Goal: Information Seeking & Learning: Learn about a topic

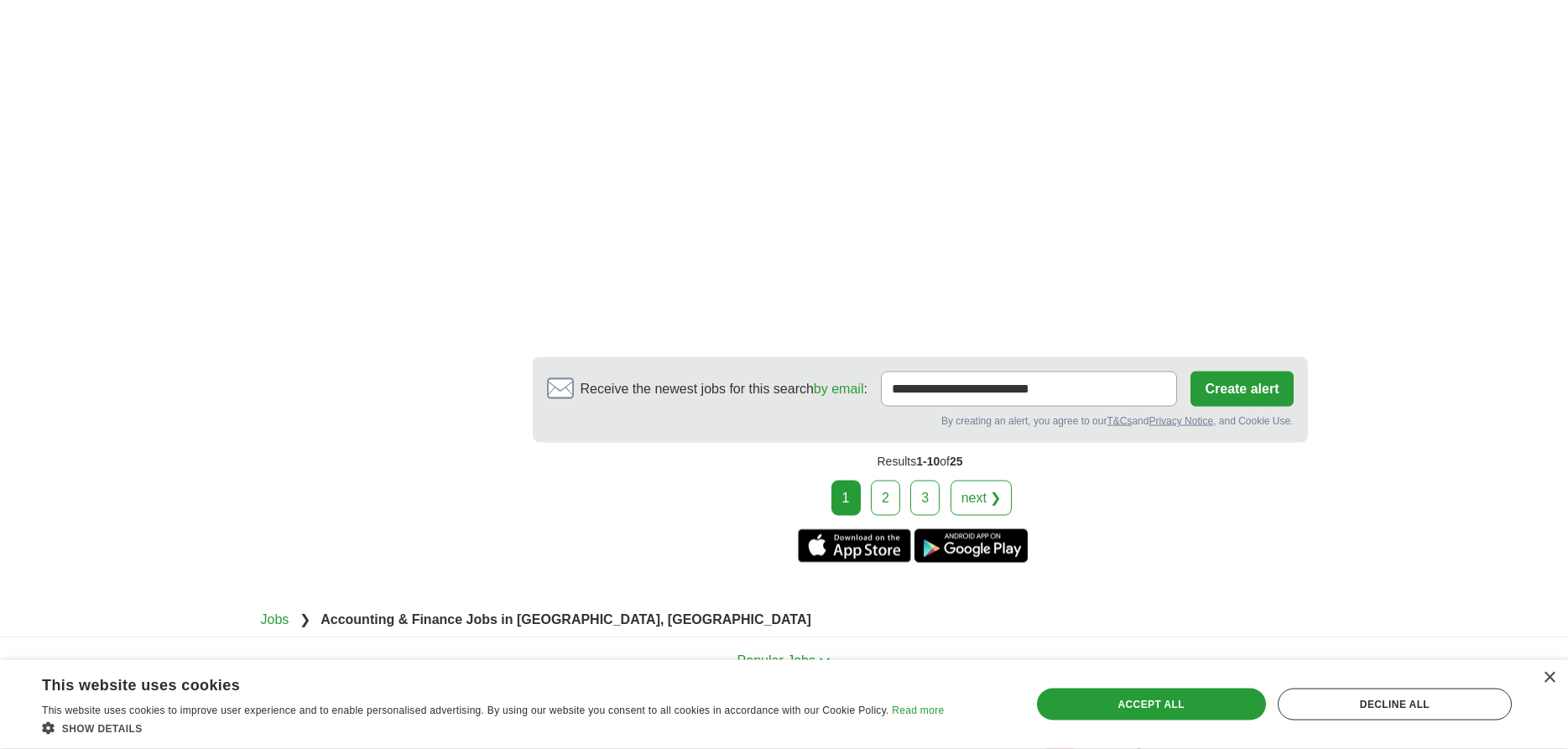
scroll to position [2909, 0]
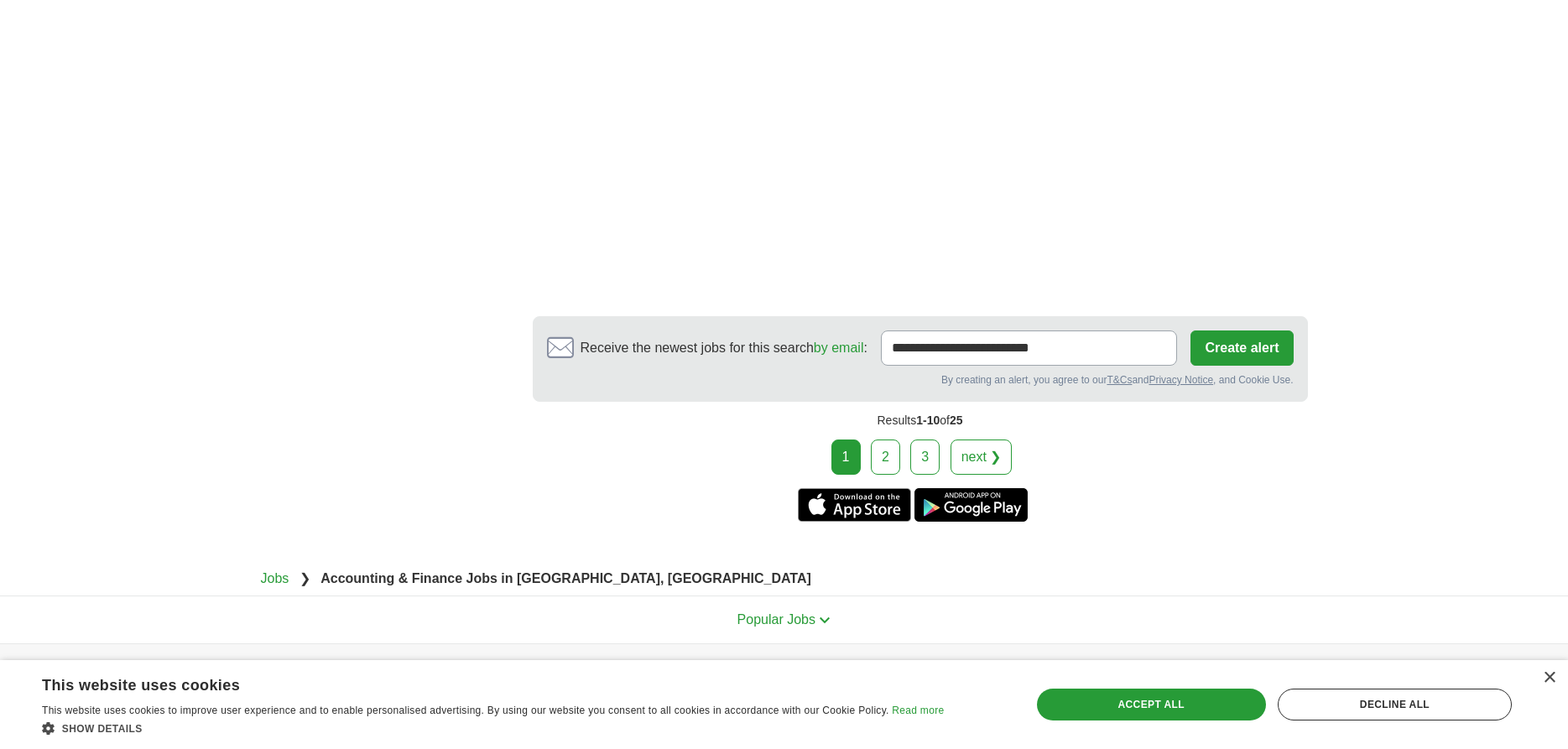
click at [883, 439] on link "2" at bounding box center [886, 457] width 29 height 35
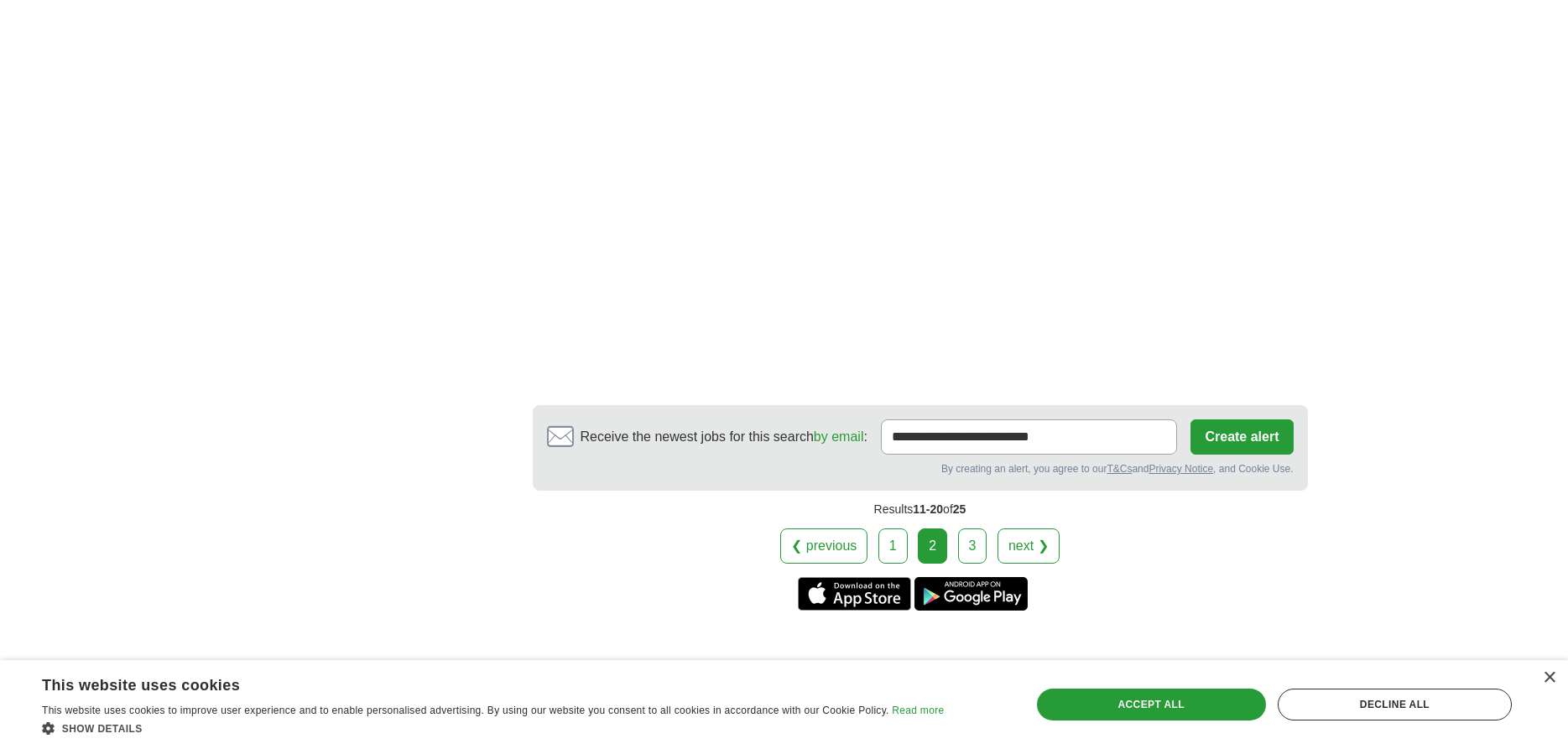
scroll to position [2738, 0]
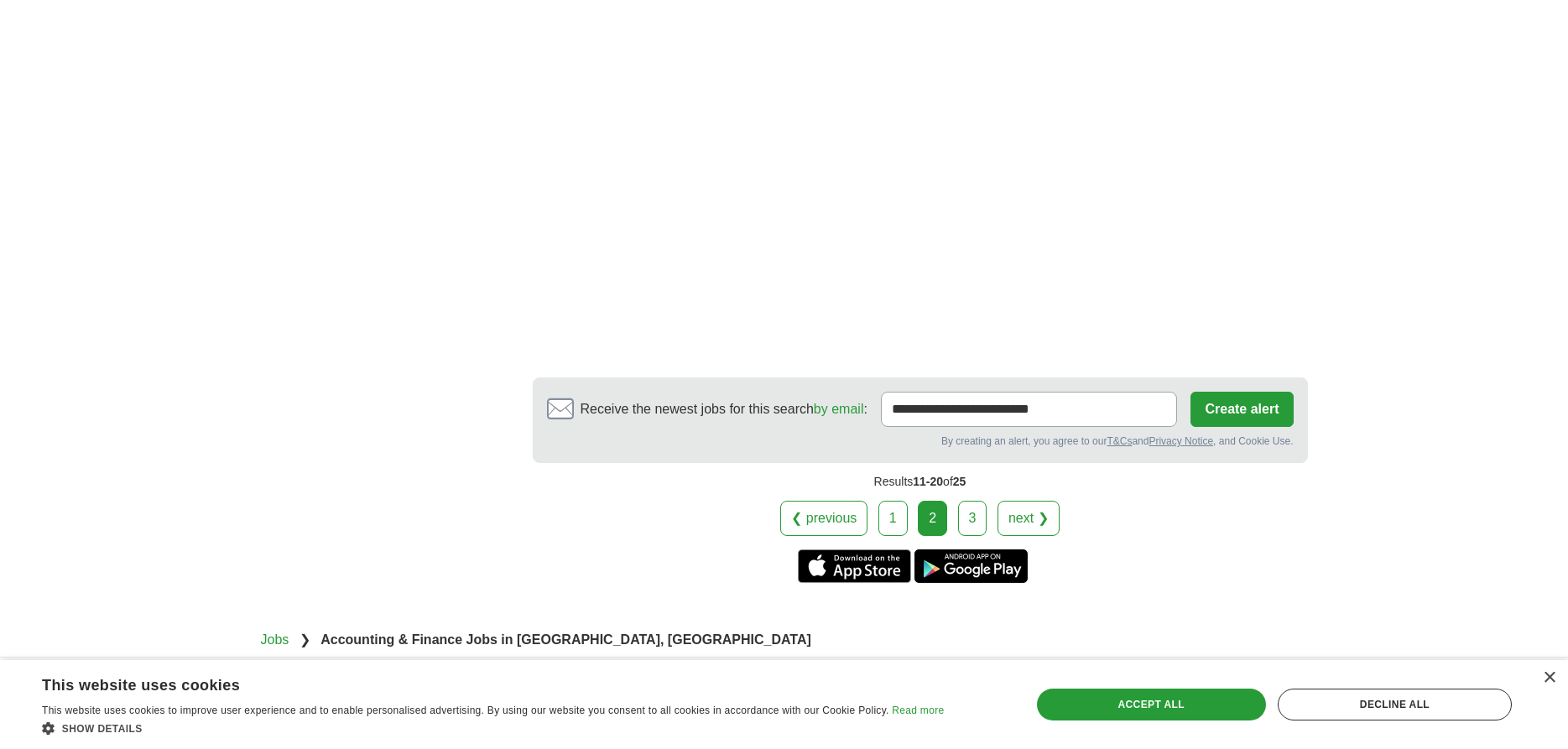
click at [969, 527] on link "3" at bounding box center [973, 518] width 29 height 35
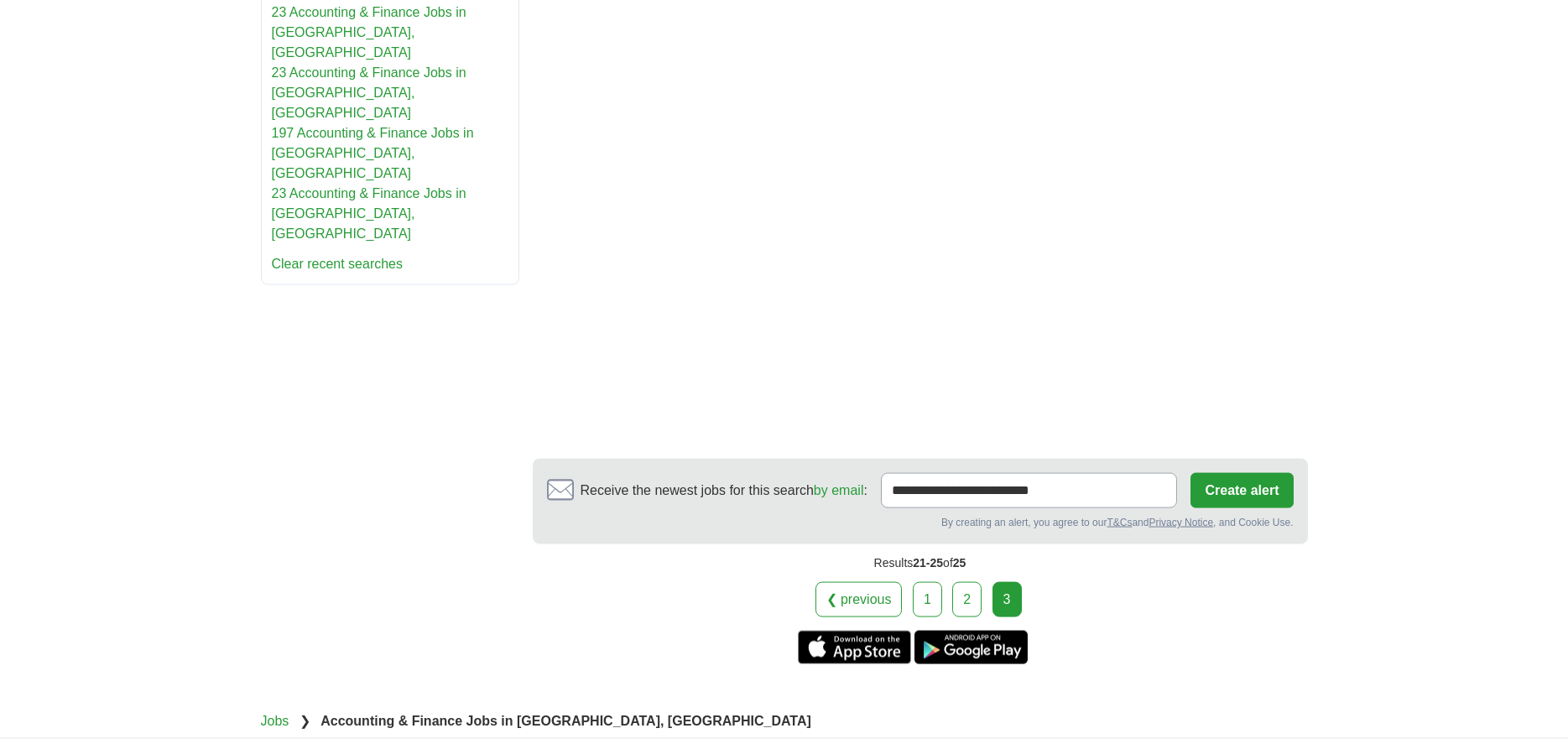
scroll to position [1198, 0]
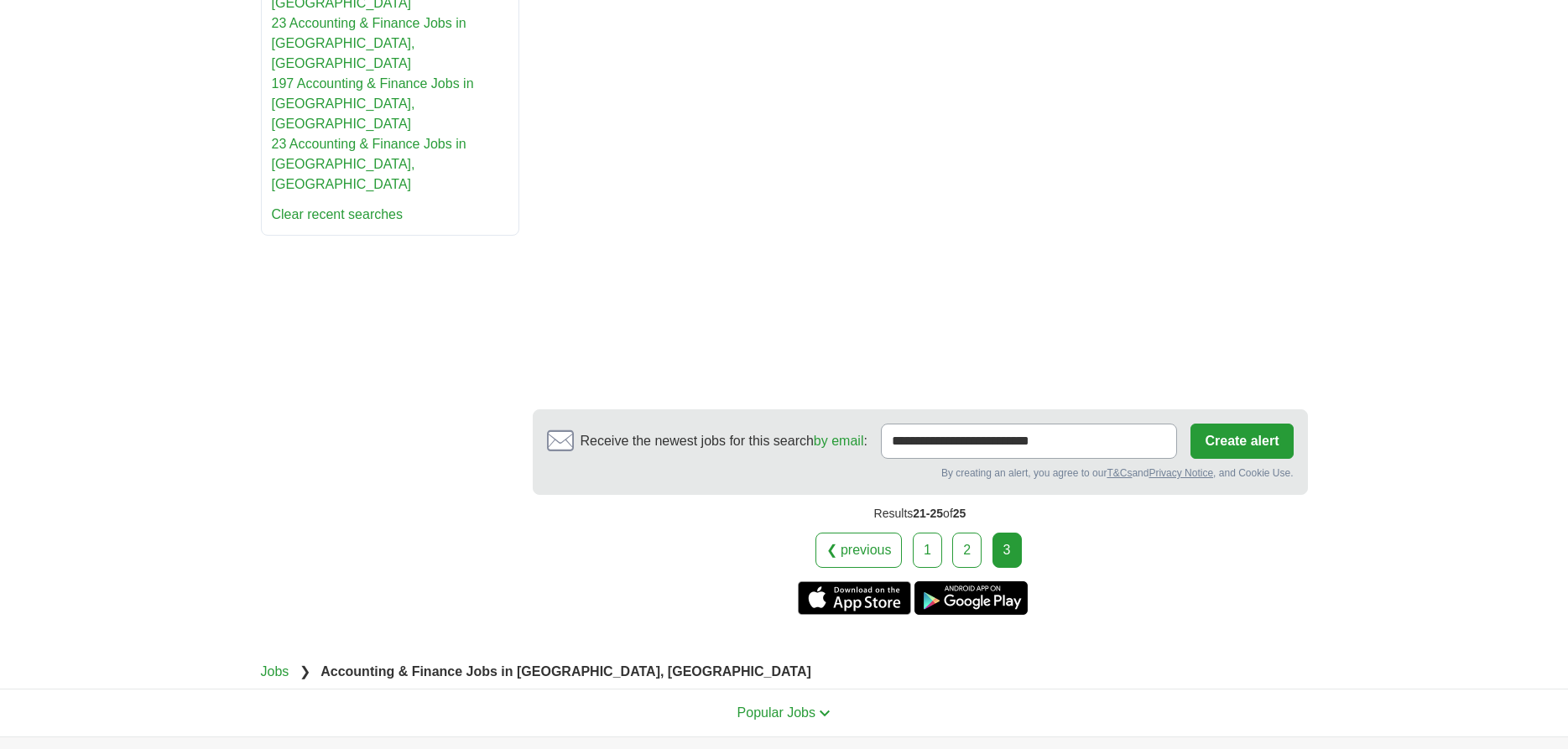
click at [922, 544] on link "1" at bounding box center [927, 550] width 29 height 35
